Goal: Navigation & Orientation: Find specific page/section

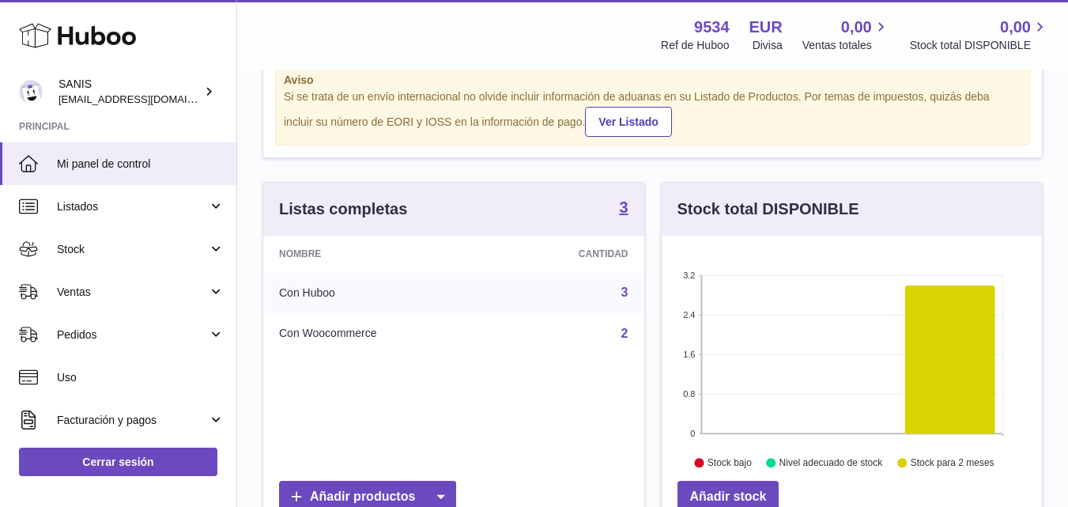
scroll to position [79, 0]
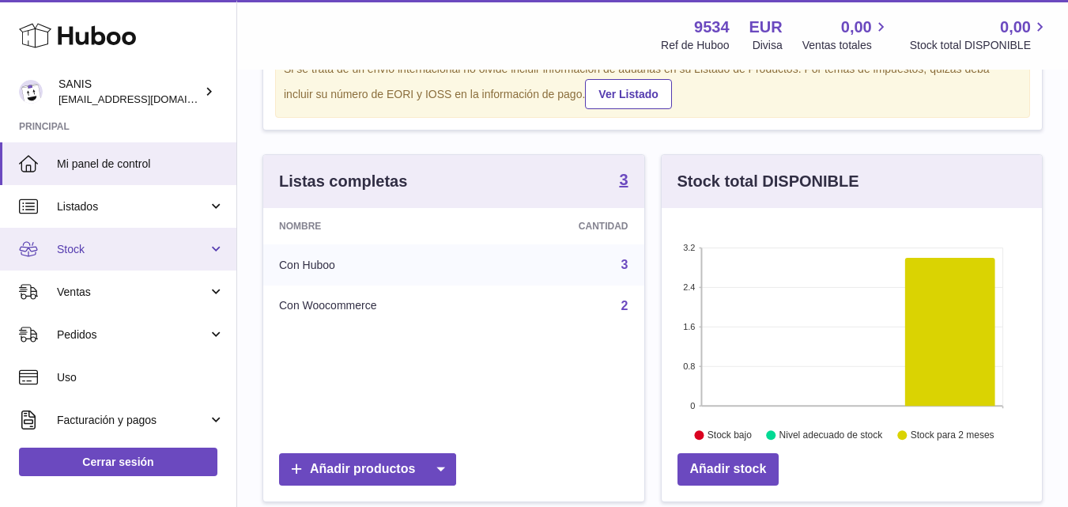
click at [211, 255] on link "Stock" at bounding box center [118, 249] width 236 height 43
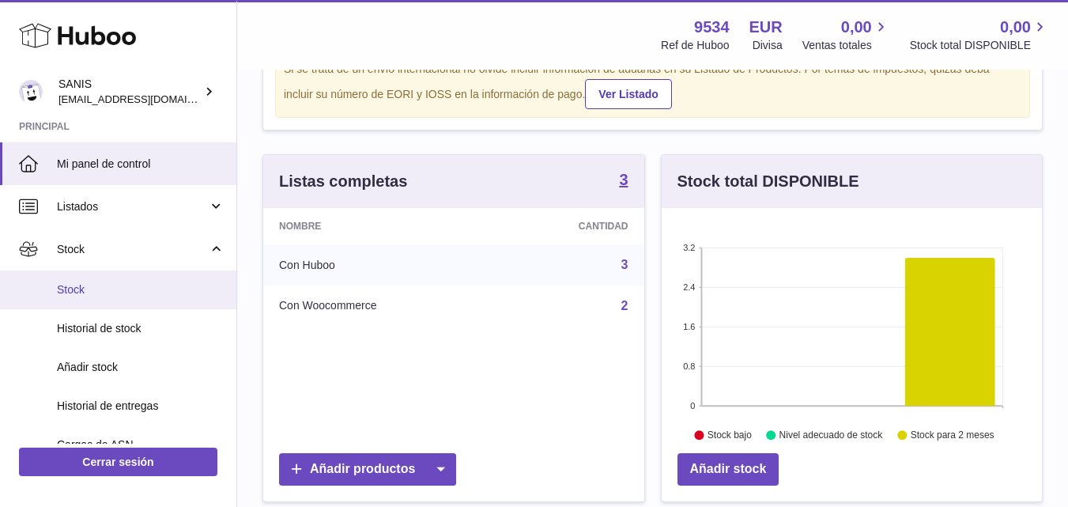
click at [124, 281] on link "Stock" at bounding box center [118, 289] width 236 height 39
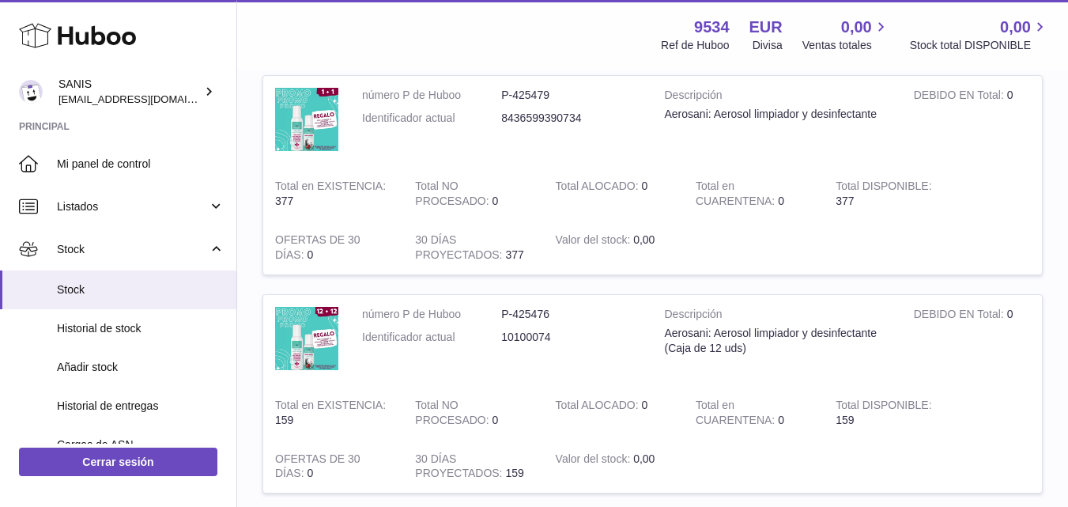
scroll to position [398, 0]
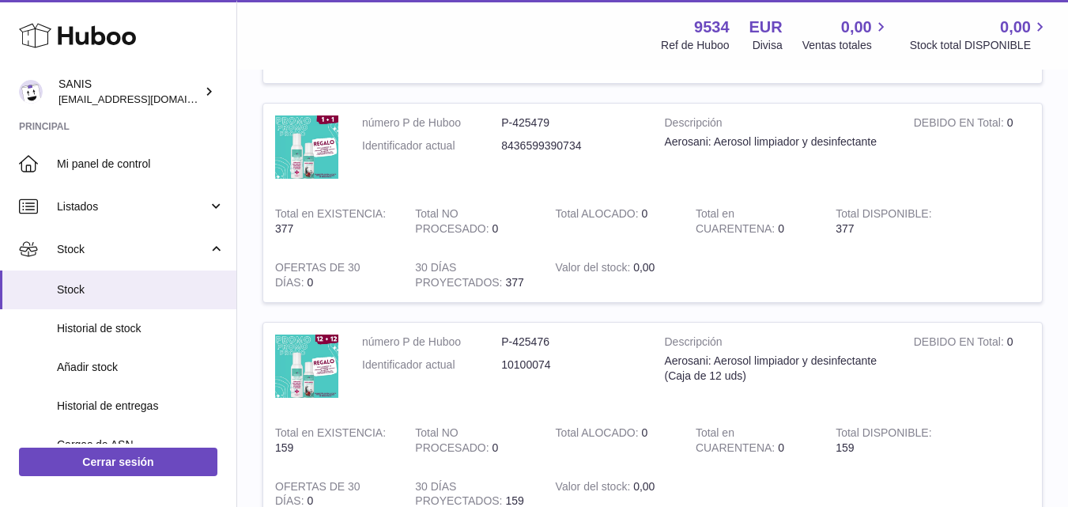
click at [354, 147] on td "número P de Huboo P-425479 Identificador actual 8436599390734" at bounding box center [501, 149] width 303 height 91
click at [974, 271] on td at bounding box center [863, 275] width 358 height 54
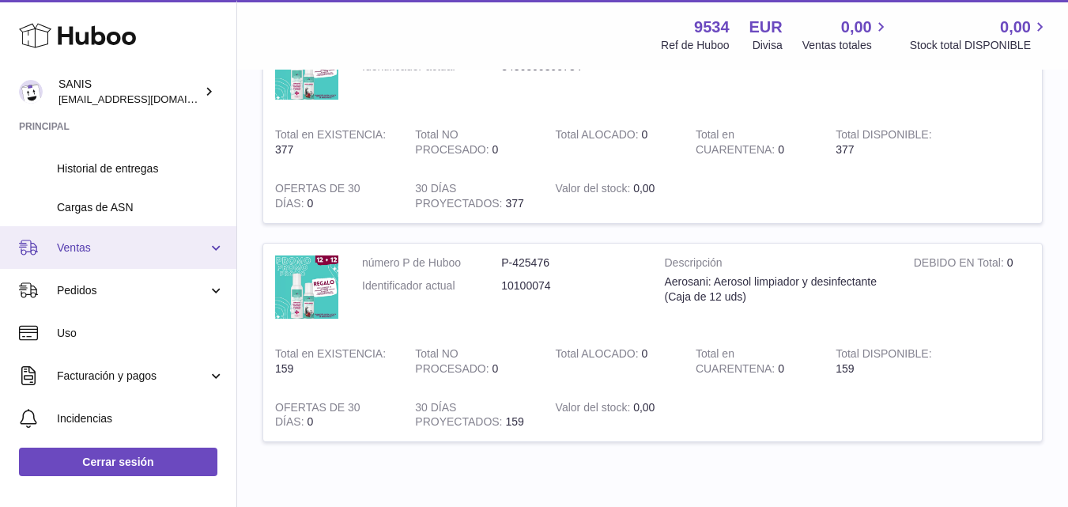
scroll to position [79, 0]
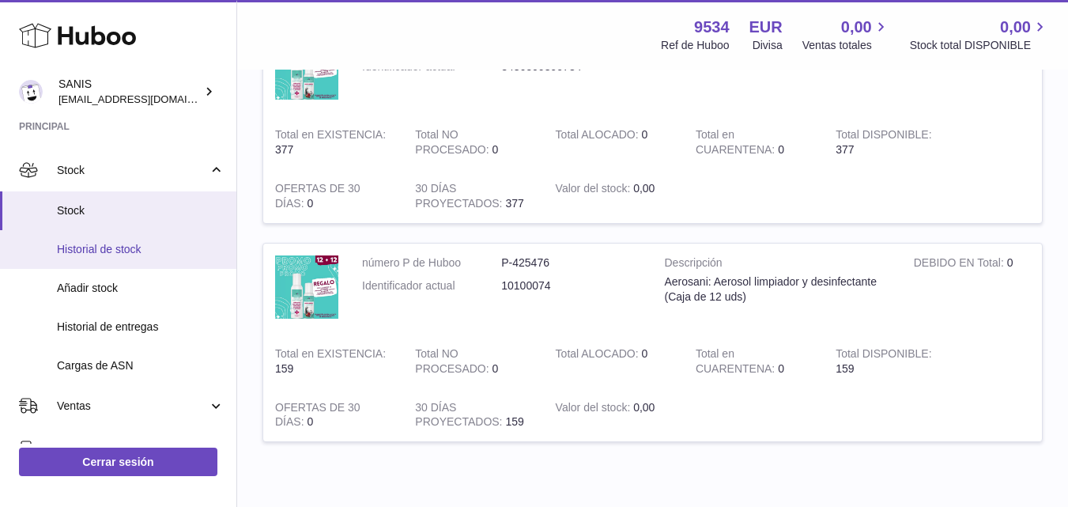
click at [171, 259] on link "Historial de stock" at bounding box center [118, 249] width 236 height 39
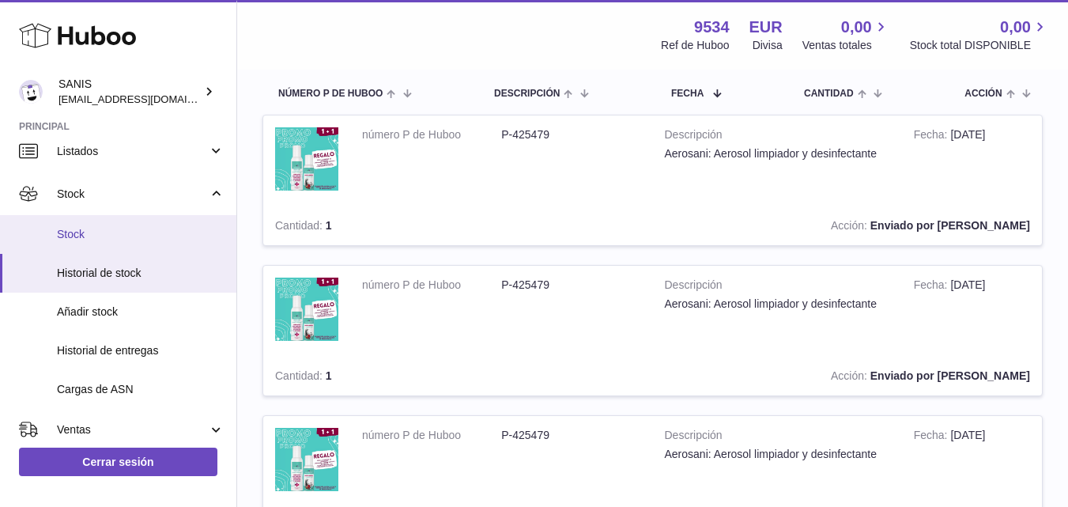
scroll to position [79, 0]
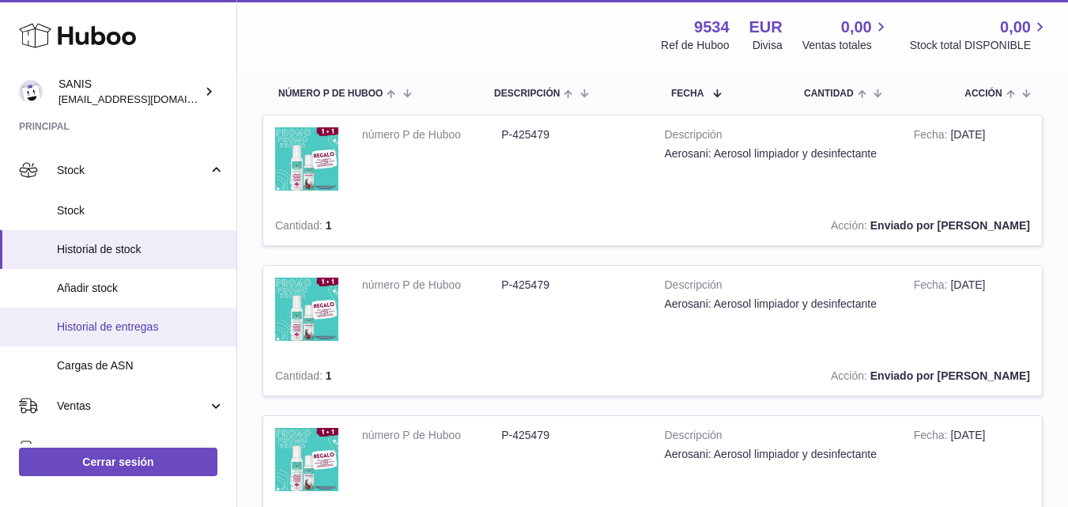
click at [144, 323] on span "Historial de entregas" at bounding box center [141, 326] width 168 height 15
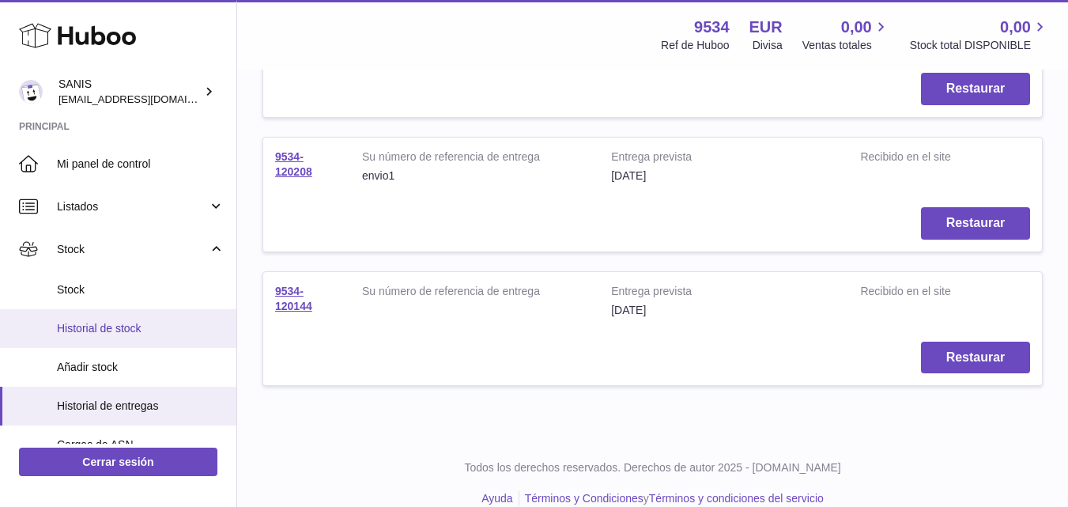
scroll to position [237, 0]
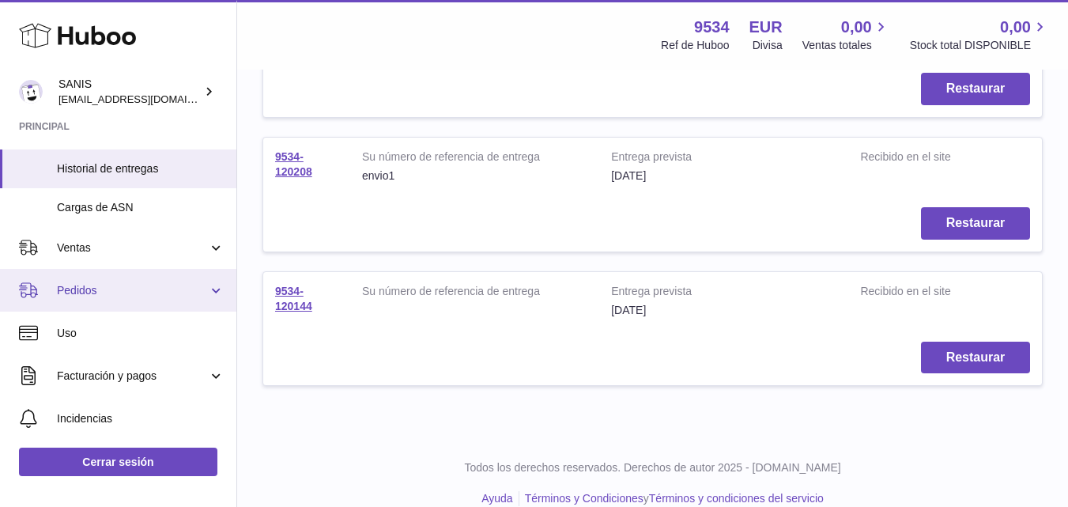
click at [218, 293] on link "Pedidos" at bounding box center [118, 290] width 236 height 43
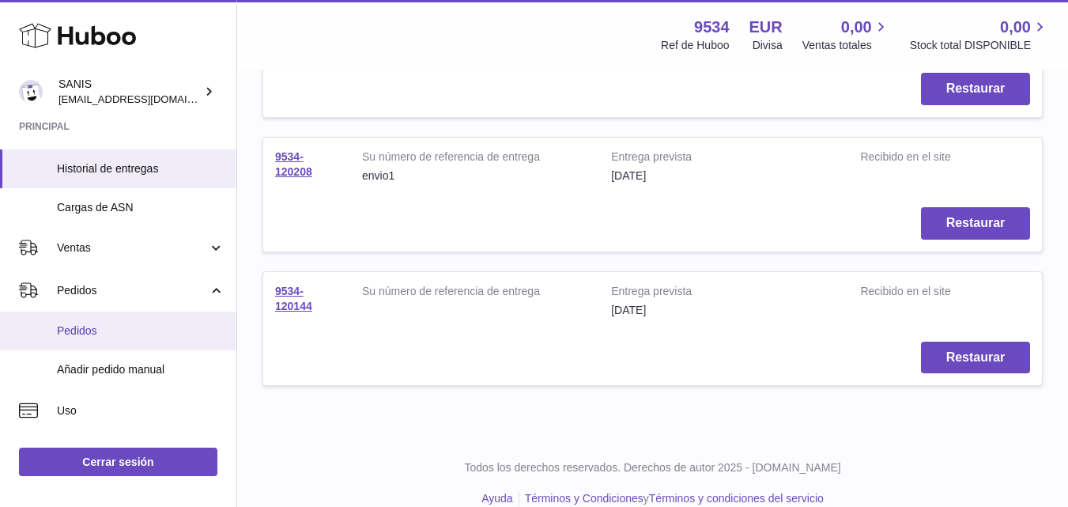
click at [153, 339] on link "Pedidos" at bounding box center [118, 331] width 236 height 39
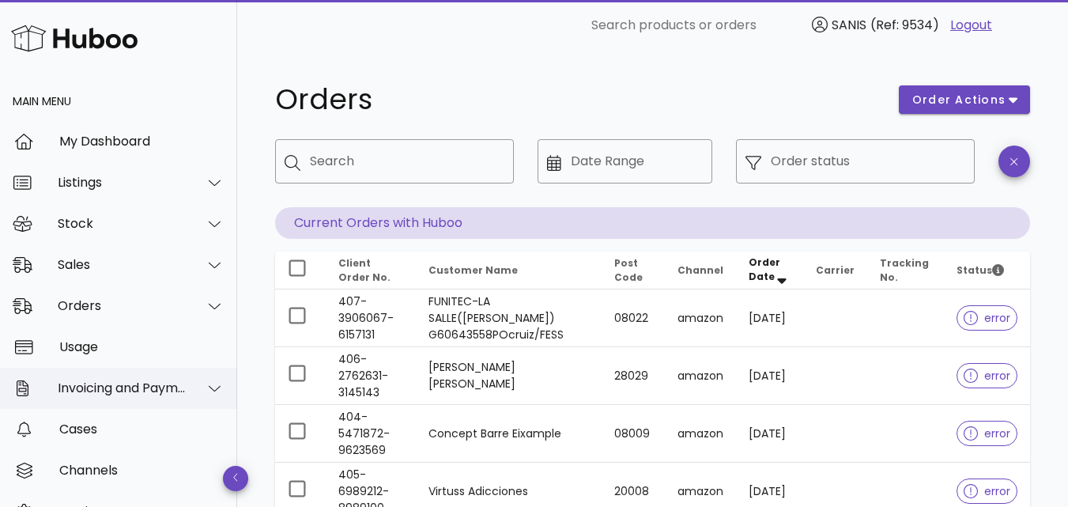
click at [209, 392] on icon at bounding box center [215, 388] width 12 height 14
